Goal: Entertainment & Leisure: Consume media (video, audio)

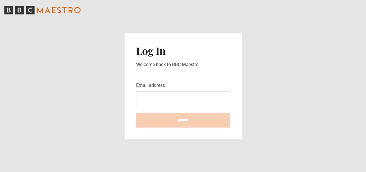
click at [154, 96] on input "Email address" at bounding box center [183, 98] width 94 height 15
type input "**********"
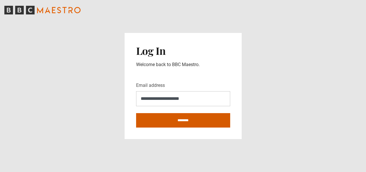
click at [161, 121] on input "********" at bounding box center [183, 120] width 94 height 14
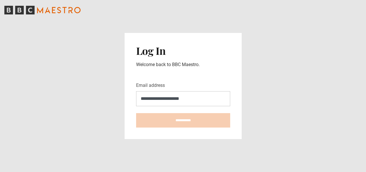
type input "**********"
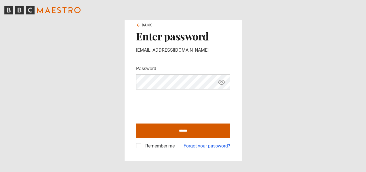
click at [185, 130] on input "******" at bounding box center [183, 130] width 94 height 14
type input "**********"
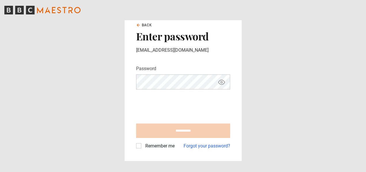
click at [143, 145] on label "Remember me" at bounding box center [159, 145] width 32 height 7
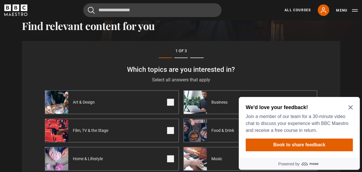
click at [350, 109] on icon "Close Maze Prompt" at bounding box center [350, 107] width 5 height 5
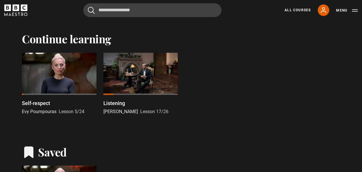
scroll to position [356, 0]
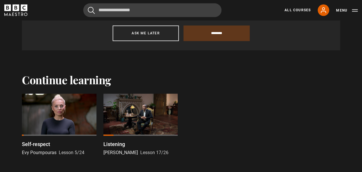
click at [57, 106] on div at bounding box center [59, 114] width 75 height 42
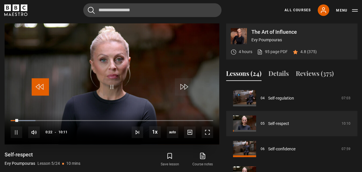
click at [38, 89] on span "Video Player" at bounding box center [40, 86] width 17 height 17
click at [41, 85] on span "Video Player" at bounding box center [40, 86] width 17 height 17
drag, startPoint x: 15, startPoint y: 118, endPoint x: 10, endPoint y: 118, distance: 5.5
click at [10, 118] on div "10s Skip Back 10 seconds Pause 10s Skip Forward 10 seconds Loaded : 2.46% 00:21…" at bounding box center [112, 128] width 215 height 32
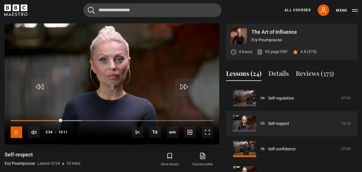
click at [18, 129] on span "Video Player" at bounding box center [17, 132] width 12 height 12
click at [17, 130] on span "Video Player" at bounding box center [17, 132] width 12 height 12
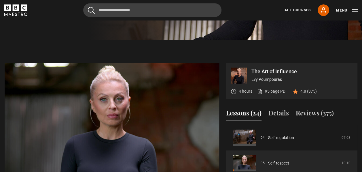
scroll to position [212, 0]
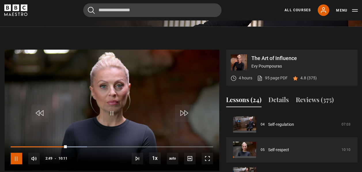
click at [18, 158] on span "Video Player" at bounding box center [17, 158] width 12 height 12
click at [19, 156] on span "Video Player" at bounding box center [17, 158] width 12 height 12
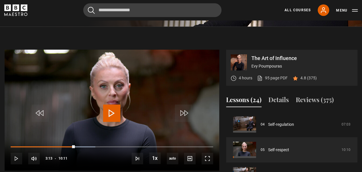
click at [109, 115] on span "Video Player" at bounding box center [111, 112] width 17 height 17
click at [109, 111] on span "Video Player" at bounding box center [111, 112] width 17 height 17
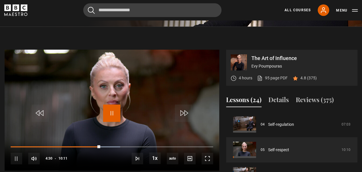
click at [109, 111] on span "Video Player" at bounding box center [111, 112] width 17 height 17
click at [111, 111] on span "Video Player" at bounding box center [111, 112] width 17 height 17
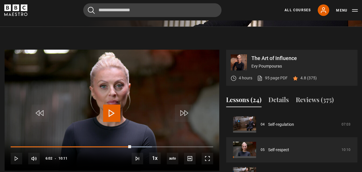
click at [112, 110] on span "Video Player" at bounding box center [111, 112] width 17 height 17
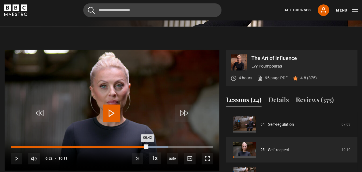
drag, startPoint x: 148, startPoint y: 145, endPoint x: 144, endPoint y: 145, distance: 3.7
click at [144, 146] on div "06:42" at bounding box center [79, 147] width 137 height 2
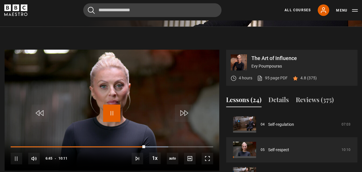
click at [113, 113] on span "Video Player" at bounding box center [111, 112] width 17 height 17
click at [113, 112] on span "Video Player" at bounding box center [111, 112] width 17 height 17
click at [112, 113] on span "Video Player" at bounding box center [111, 112] width 17 height 17
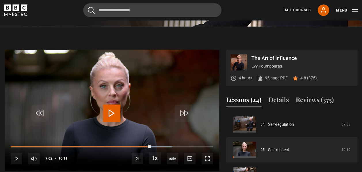
click at [112, 113] on span "Video Player" at bounding box center [111, 112] width 17 height 17
click at [111, 109] on span "Video Player" at bounding box center [111, 112] width 17 height 17
drag, startPoint x: 154, startPoint y: 144, endPoint x: 141, endPoint y: 148, distance: 13.7
click at [141, 148] on div "10s Skip Back 10 seconds Pause 10s Skip Forward 10 seconds Loaded : 81.91% 06:5…" at bounding box center [112, 155] width 215 height 32
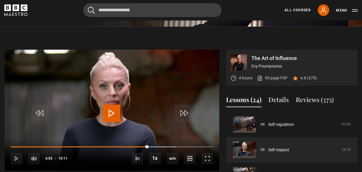
drag, startPoint x: 154, startPoint y: 145, endPoint x: 148, endPoint y: 154, distance: 10.7
click at [148, 154] on div "10s Skip Back 10 seconds Play 10s Skip Forward 10 seconds Loaded : 81.91% 07:13…" at bounding box center [112, 155] width 215 height 32
click at [114, 115] on span "Video Player" at bounding box center [111, 112] width 17 height 17
click at [112, 114] on span "Video Player" at bounding box center [111, 112] width 17 height 17
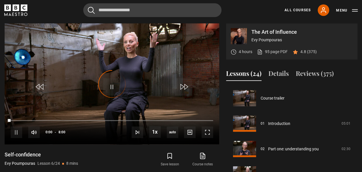
scroll to position [127, 0]
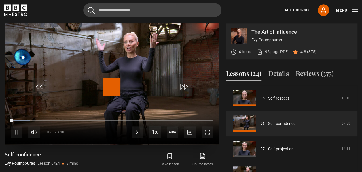
click at [112, 89] on span "Video Player" at bounding box center [111, 86] width 17 height 17
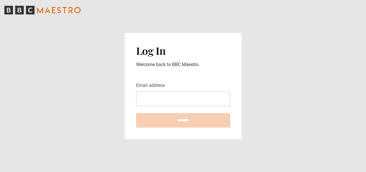
click at [153, 97] on input "Email address" at bounding box center [183, 98] width 94 height 15
type input "**********"
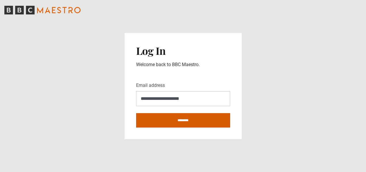
click at [180, 121] on input "********" at bounding box center [183, 120] width 94 height 14
type input "**********"
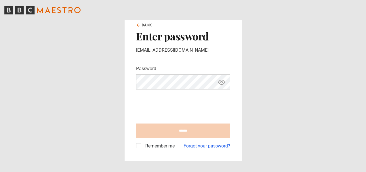
click at [143, 146] on label "Remember me" at bounding box center [159, 145] width 32 height 7
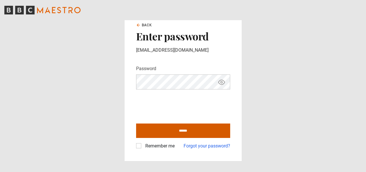
click at [176, 128] on input "******" at bounding box center [183, 130] width 94 height 14
type input "**********"
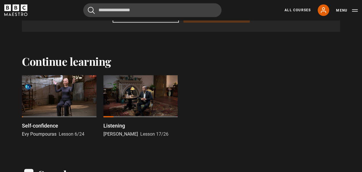
scroll to position [381, 0]
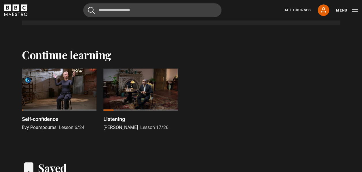
click at [74, 91] on div at bounding box center [59, 89] width 75 height 42
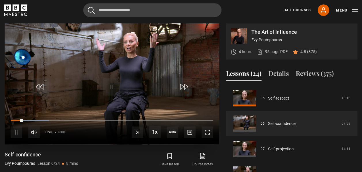
click at [29, 114] on div "10s Skip Back 10 seconds Pause 10s Skip Forward 10 seconds Loaded : 18.77% 0:06…" at bounding box center [112, 128] width 215 height 32
drag, startPoint x: 21, startPoint y: 118, endPoint x: 0, endPoint y: 115, distance: 21.2
click at [114, 83] on span "Video Player" at bounding box center [111, 86] width 17 height 17
